Goal: Task Accomplishment & Management: Manage account settings

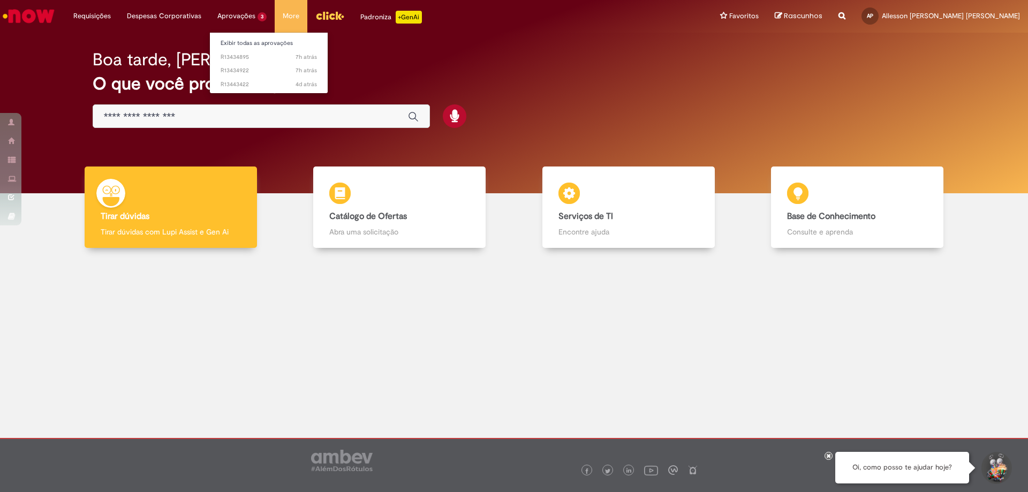
click at [119, 11] on li "Aprovações 3 Exibir todas as aprovações 7h atrás 7 horas atrás R13434895 7h atr…" at bounding box center [92, 16] width 54 height 32
click at [234, 41] on link "Exibir todas as aprovações" at bounding box center [269, 43] width 118 height 12
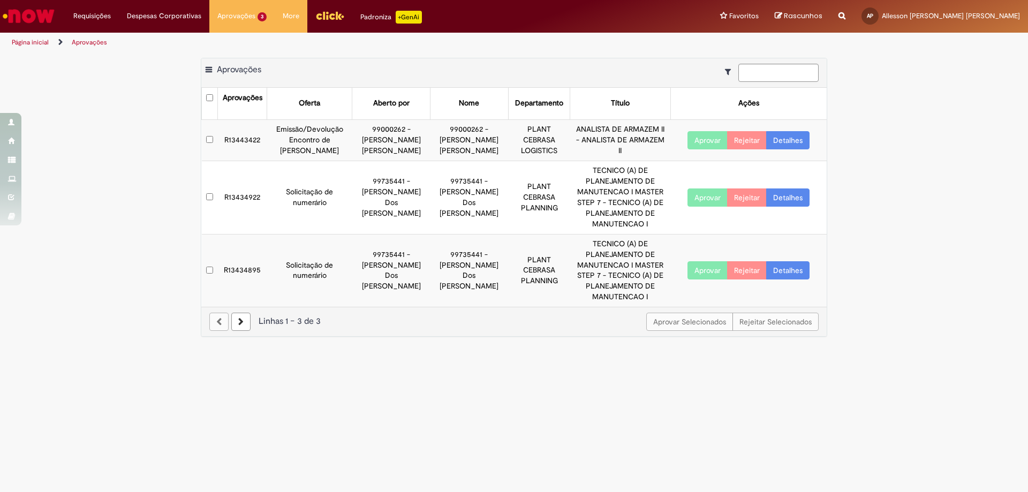
click at [707, 144] on button "Aprovar" at bounding box center [708, 140] width 40 height 18
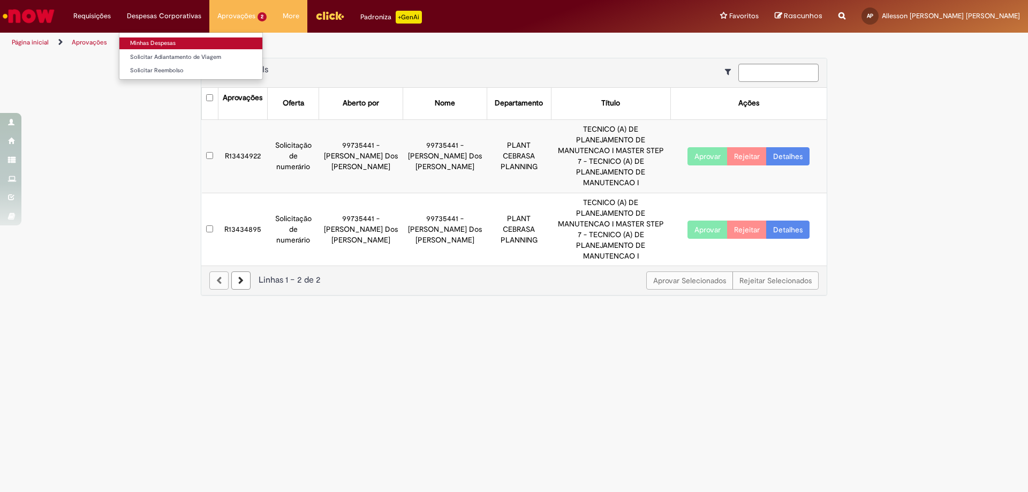
click at [143, 41] on link "Minhas Despesas" at bounding box center [190, 43] width 143 height 12
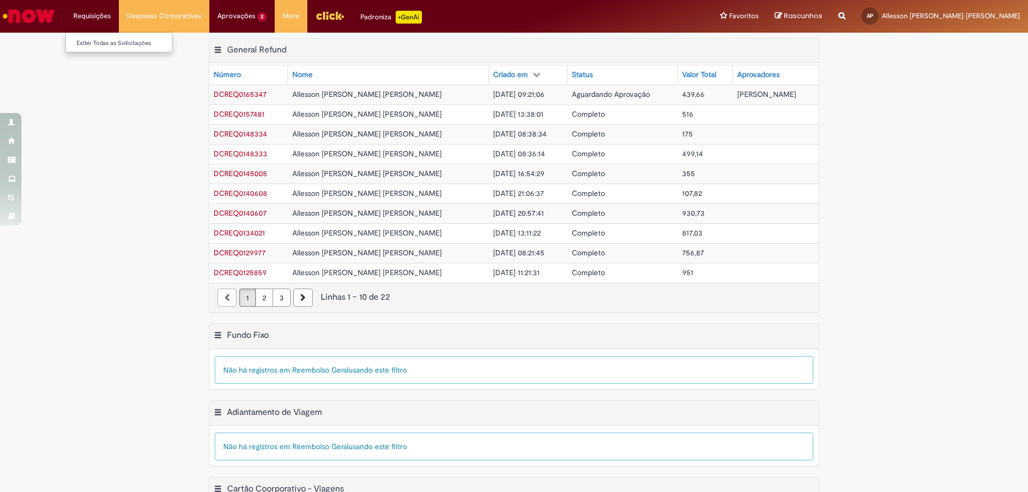
click at [94, 15] on li "Requisições Exibir Todas as Solicitações" at bounding box center [92, 16] width 54 height 32
click at [92, 44] on link "Exibir Todas as Solicitações" at bounding box center [125, 43] width 118 height 12
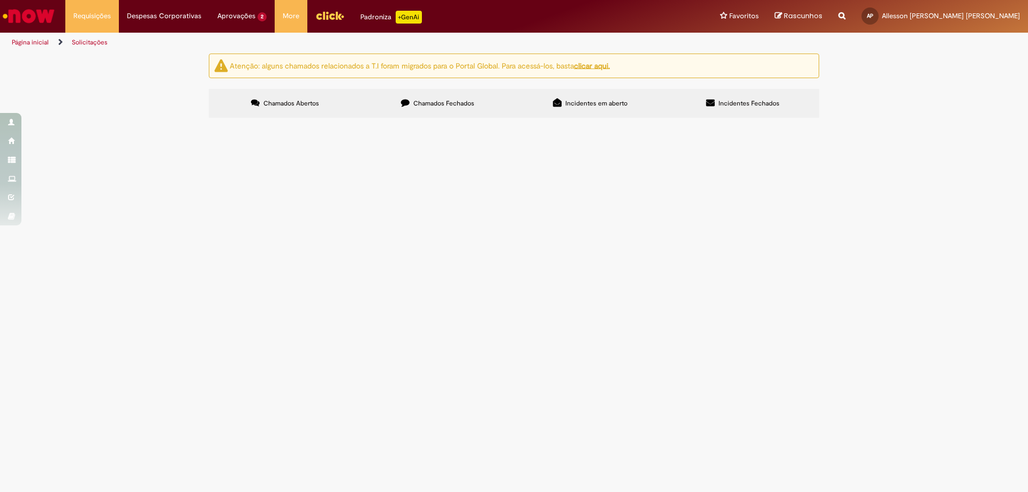
click at [18, 15] on img "Ir para a Homepage" at bounding box center [28, 15] width 55 height 21
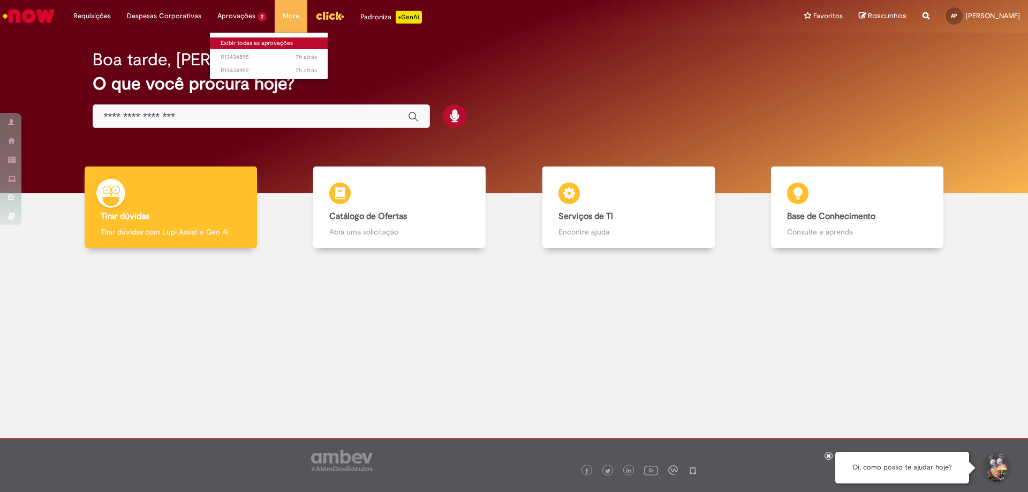
click at [263, 46] on link "Exibir todas as aprovações" at bounding box center [269, 43] width 118 height 12
